Goal: Use online tool/utility: Utilize a website feature to perform a specific function

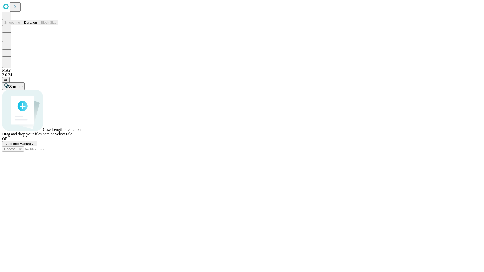
click at [37, 25] on button "Duration" at bounding box center [30, 22] width 17 height 5
click at [33, 146] on span "Add Info Manually" at bounding box center [19, 144] width 27 height 4
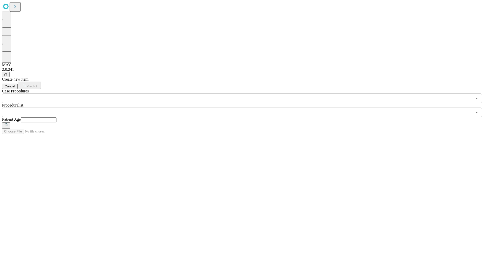
click at [56, 117] on input "text" at bounding box center [39, 119] width 36 height 5
type input "**"
click at [246, 108] on input "text" at bounding box center [237, 113] width 470 height 10
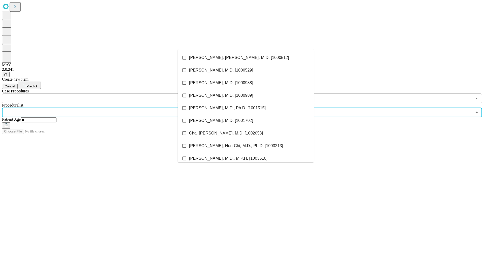
click at [246, 58] on li "[PERSON_NAME], [PERSON_NAME], M.D. [1000512]" at bounding box center [246, 57] width 136 height 13
click at [106, 94] on input "text" at bounding box center [237, 99] width 470 height 10
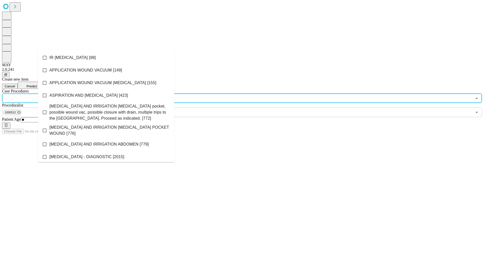
click at [106, 58] on li "IR [MEDICAL_DATA] [98]" at bounding box center [106, 57] width 136 height 13
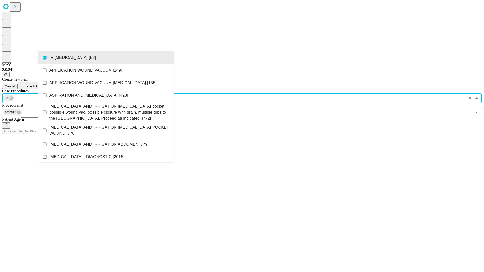
click at [37, 84] on span "Predict" at bounding box center [31, 86] width 10 height 4
